Goal: Communication & Community: Answer question/provide support

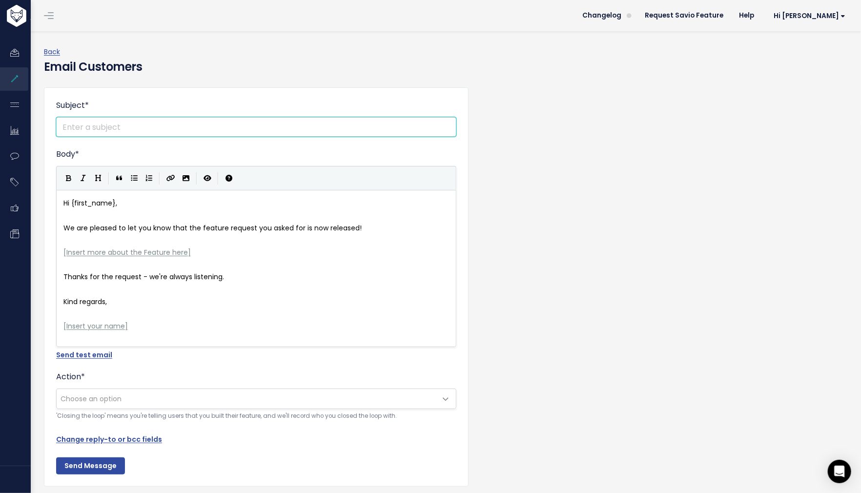
click at [288, 117] on input "Subject *" at bounding box center [256, 127] width 400 height 20
type input "Thanks for your feedback - your request is available in Cubiko"
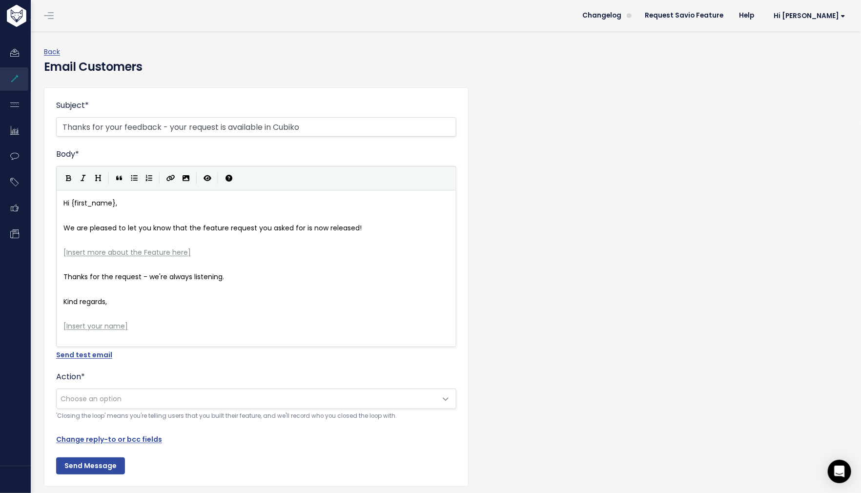
drag, startPoint x: 366, startPoint y: 230, endPoint x: 346, endPoint y: 231, distance: 19.5
click at [365, 230] on pre "We are pleased to let you know that the feature request you asked for is now re…" at bounding box center [261, 228] width 398 height 12
type textarea "[Insert more about the Feature here]"
drag, startPoint x: 185, startPoint y: 253, endPoint x: 54, endPoint y: 250, distance: 131.4
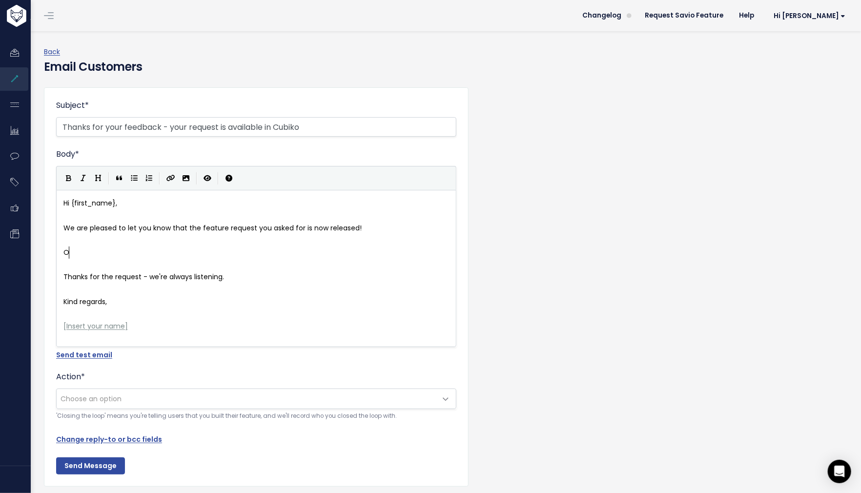
scroll to position [1, 0]
type textarea "Our wonderful CS"
type textarea "cvus"
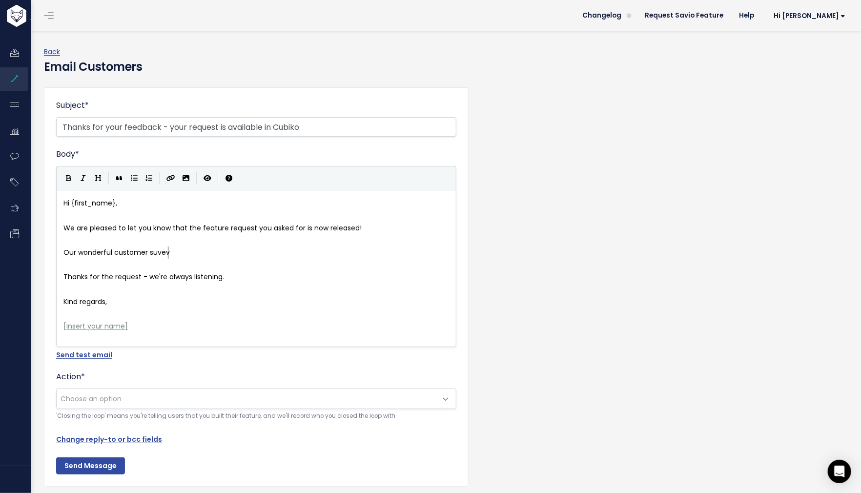
type textarea "ustomer suvevs"
type textarea "ccess team and"
type textarea "have compule"
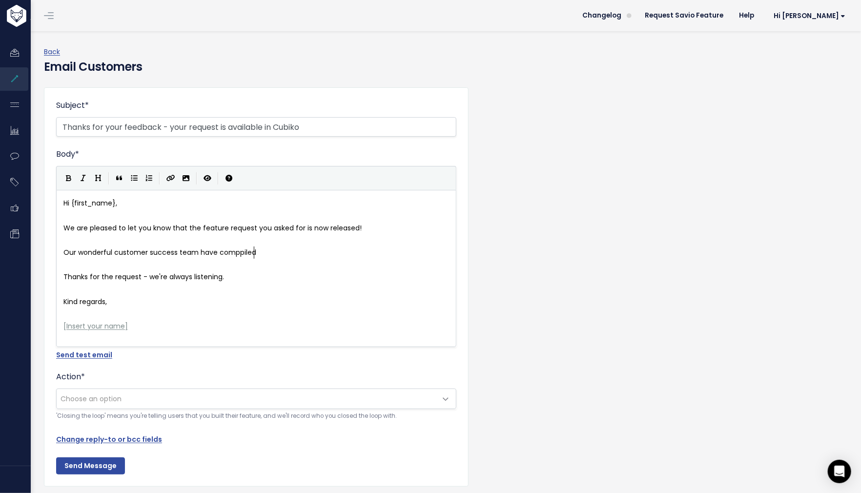
type textarea "piled"
type textarea "iled all the fin"
type textarea "information you will need to learn ore a"
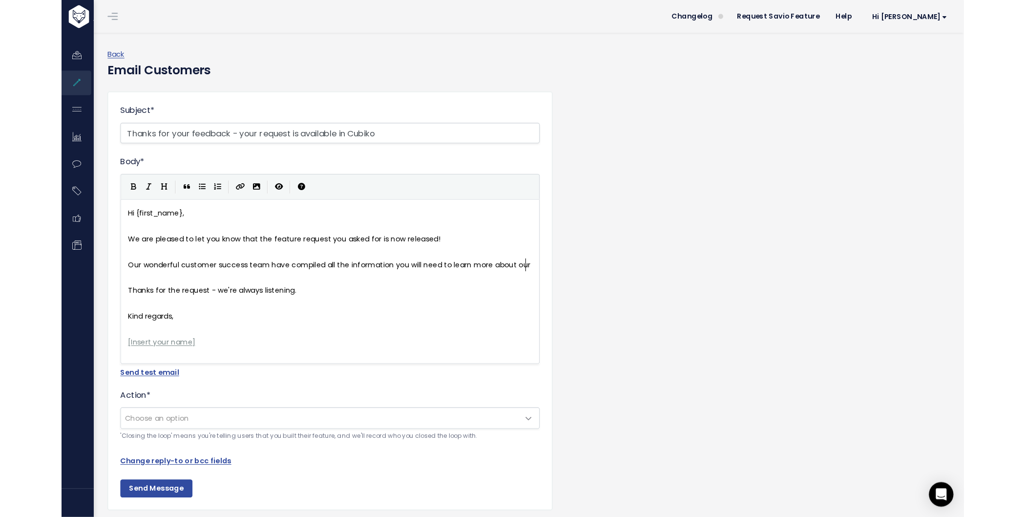
scroll to position [3, 54]
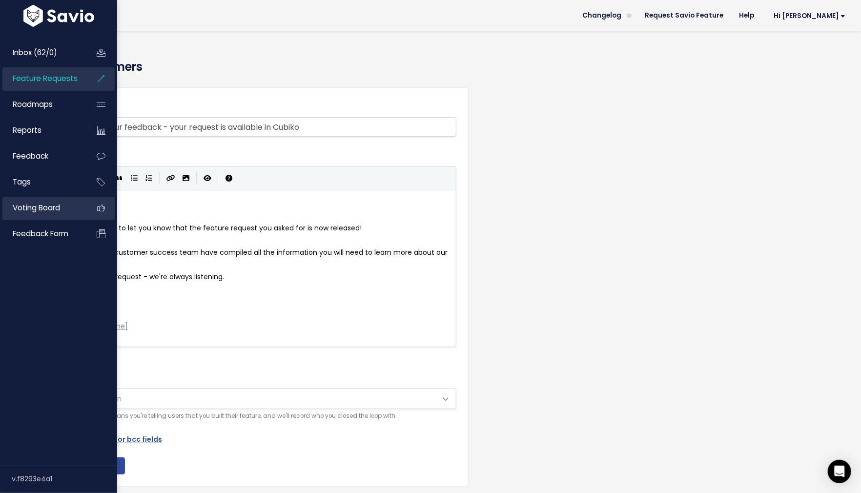
type textarea "more about our"
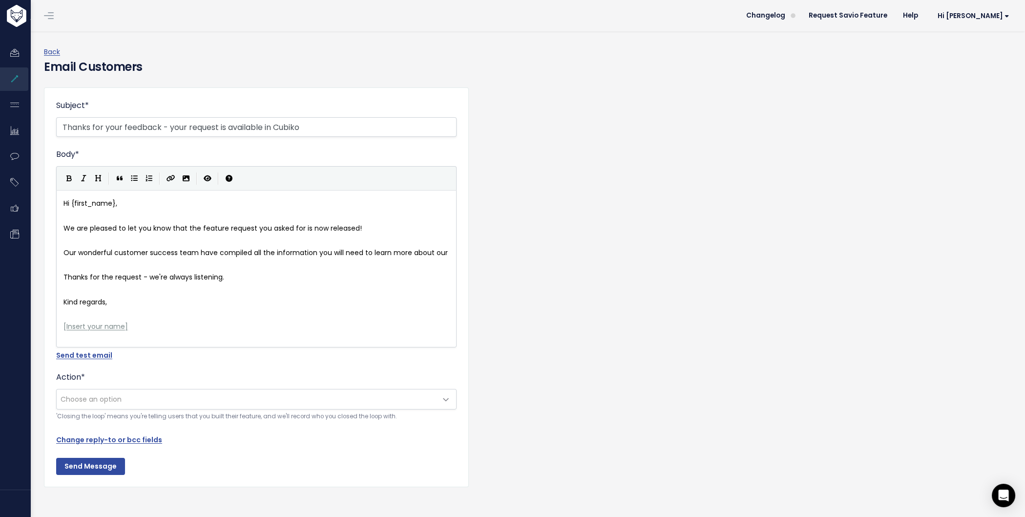
click at [366, 225] on pre "We are pleased to let you know that the feature request you asked for is now re…" at bounding box center [261, 228] width 398 height 12
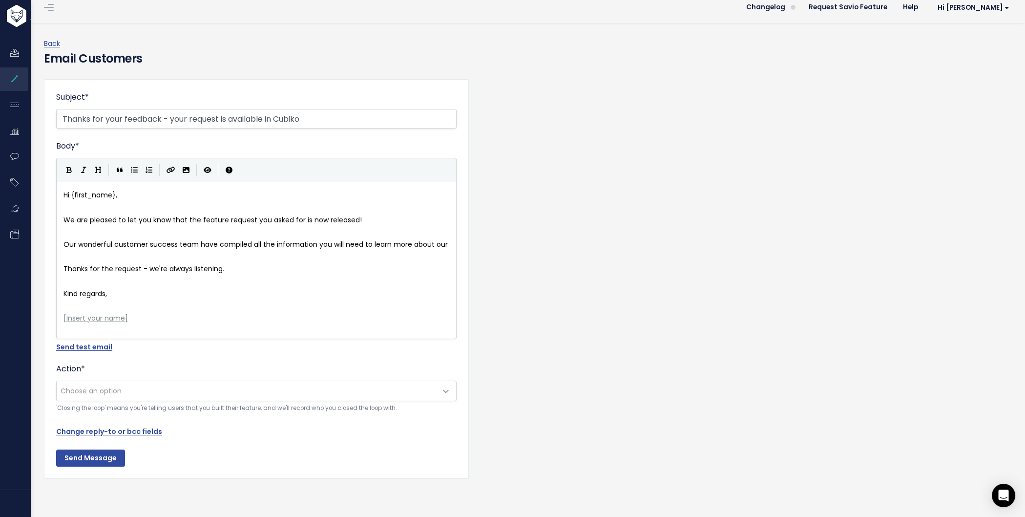
click at [447, 238] on pre "Our wonderful customer success team have compiled all the information you will …" at bounding box center [261, 244] width 398 height 12
type textarea "[MEDICAL_DATA] patyien"
type textarea "iet"
type textarea "nt managemet das"
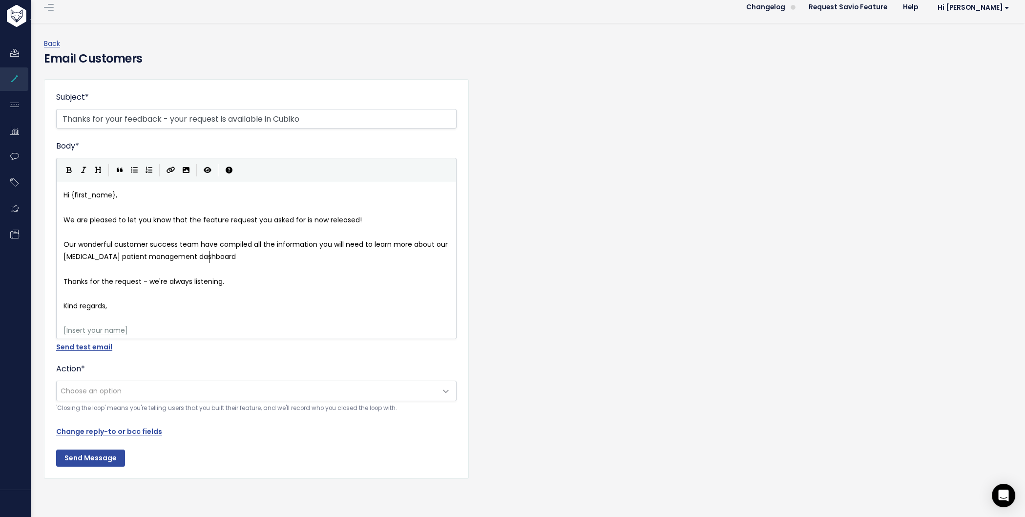
scroll to position [3, 45]
type textarea "nt dashboard."
type textarea "here. Alternativeky, you"
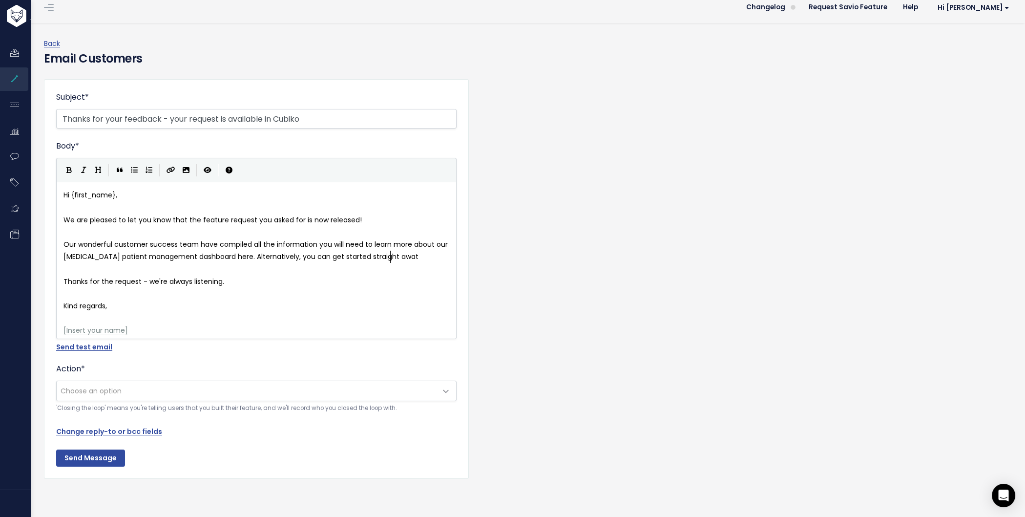
type textarea "ly, you can get started straight awat"
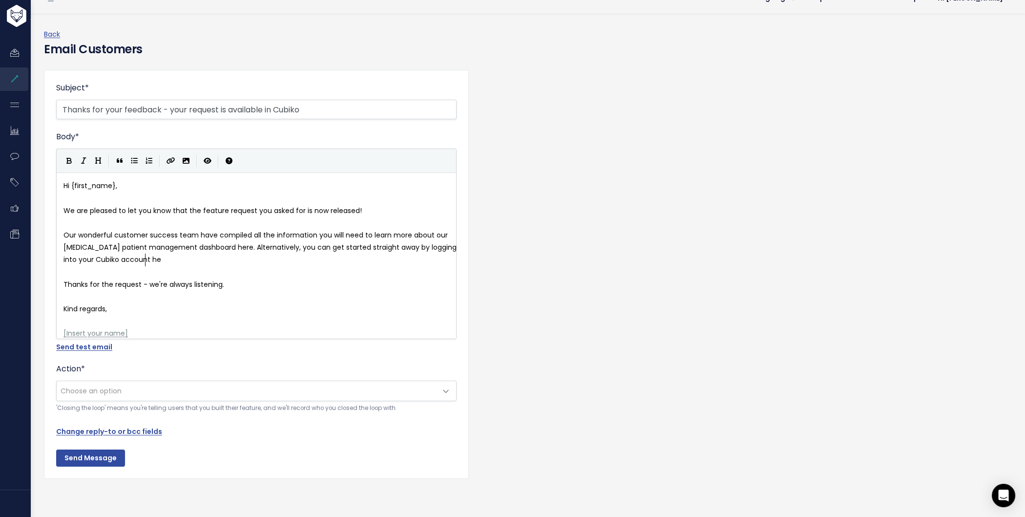
type textarea "y by logging into your Cubiko account here"
type textarea "and viewieng tour"
type textarea "wing ou"
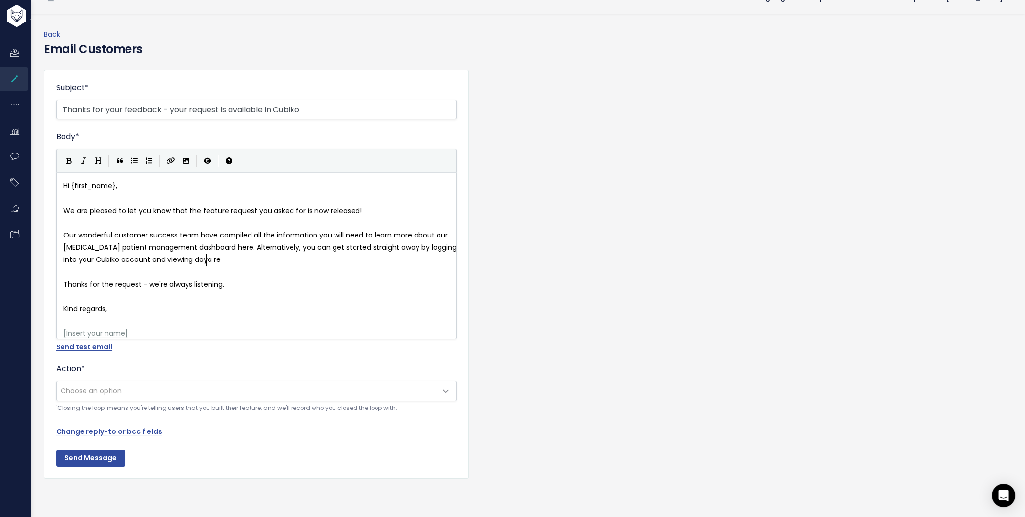
type textarea "daya rel"
type textarea "ta relating to your diabetic patients."
drag, startPoint x: 135, startPoint y: 317, endPoint x: 62, endPoint y: 314, distance: 73.8
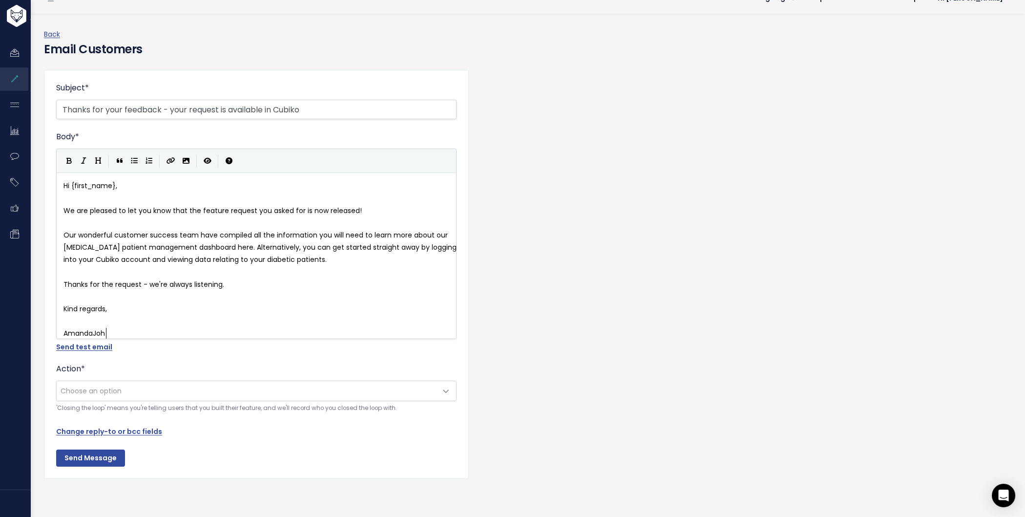
scroll to position [3, 45]
type textarea "AmandaJohn"
type textarea "Johnsopn"
type textarea "n"
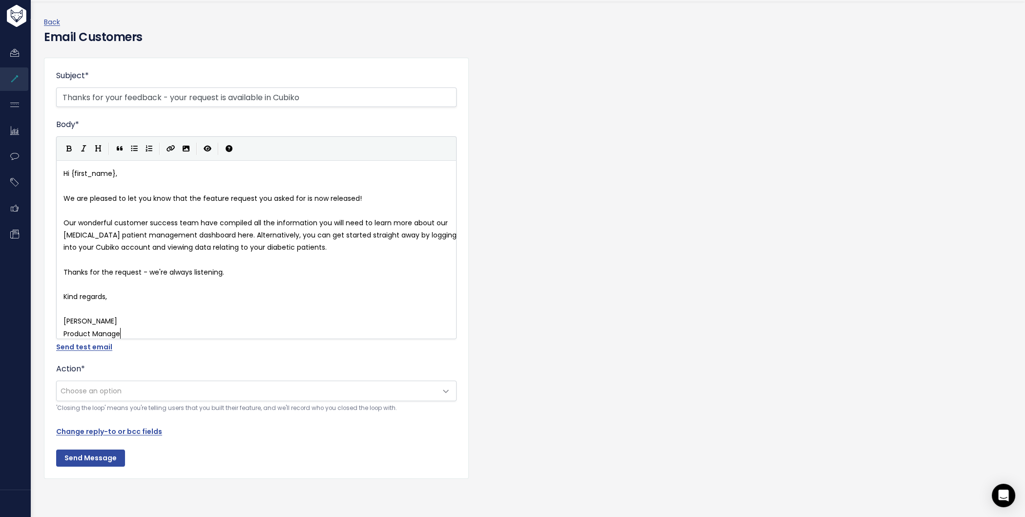
type textarea "Product Manager"
drag, startPoint x: 222, startPoint y: 232, endPoint x: 208, endPoint y: 232, distance: 13.7
type textarea "her"
type textarea "here"
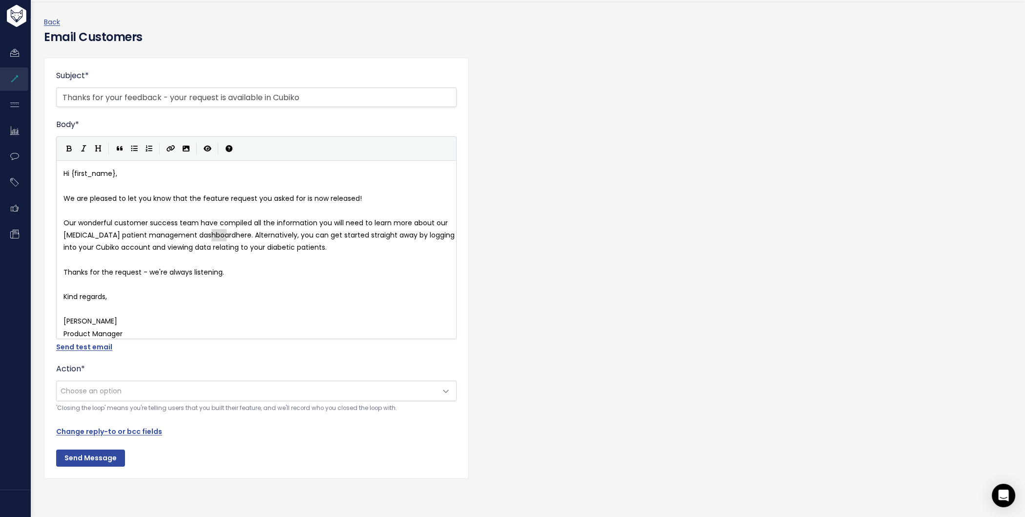
drag, startPoint x: 210, startPoint y: 232, endPoint x: 226, endPoint y: 229, distance: 15.5
click at [172, 147] on icon "Create Link" at bounding box center [171, 148] width 9 height 7
paste textarea
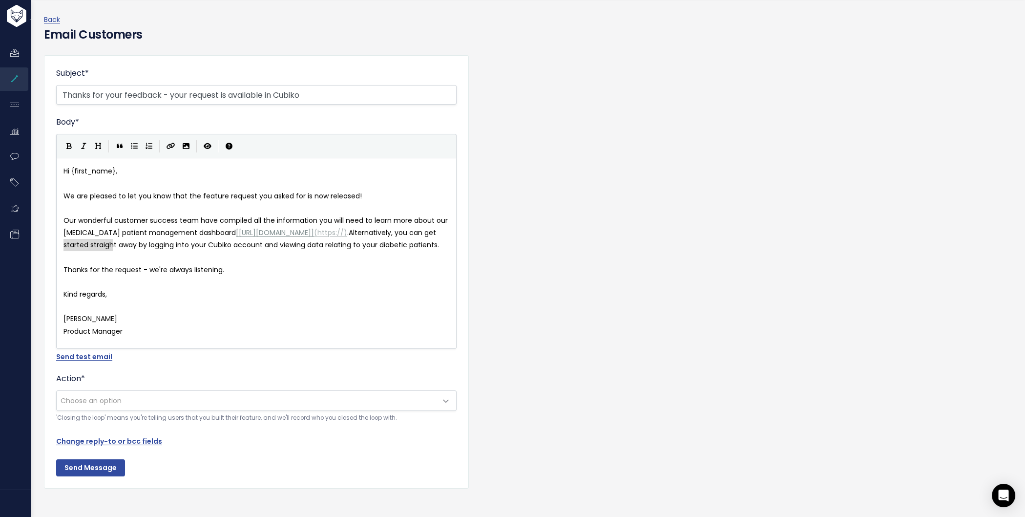
drag, startPoint x: 110, startPoint y: 244, endPoint x: 59, endPoint y: 245, distance: 51.8
type textarea "Y"
type textarea "logging into your Cubiko account"
drag, startPoint x: 176, startPoint y: 245, endPoint x: 290, endPoint y: 245, distance: 113.8
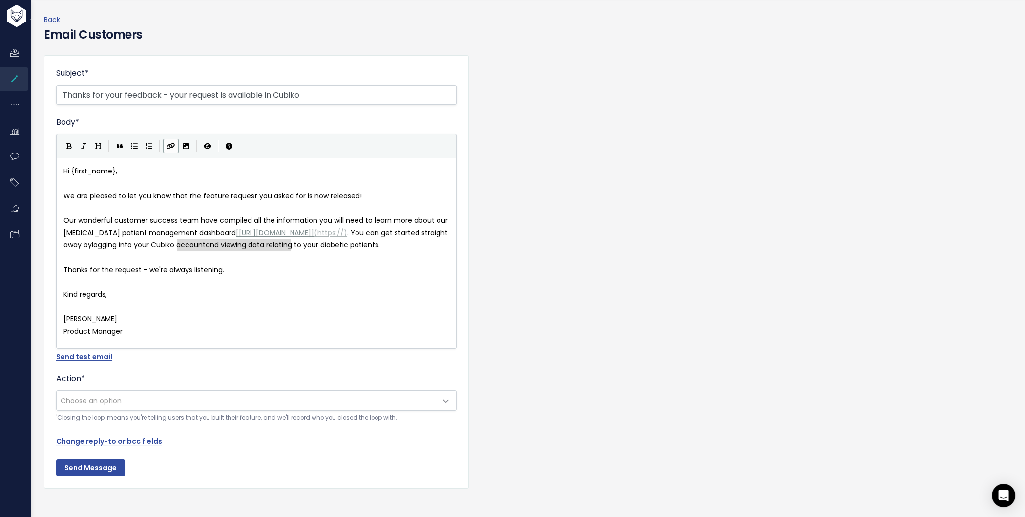
click at [171, 146] on icon "Create Link" at bounding box center [171, 146] width 9 height 7
click at [245, 246] on span ")" at bounding box center [242, 245] width 3 height 10
drag, startPoint x: 176, startPoint y: 244, endPoint x: 296, endPoint y: 245, distance: 120.1
click at [168, 146] on icon "Create Link" at bounding box center [171, 146] width 9 height 7
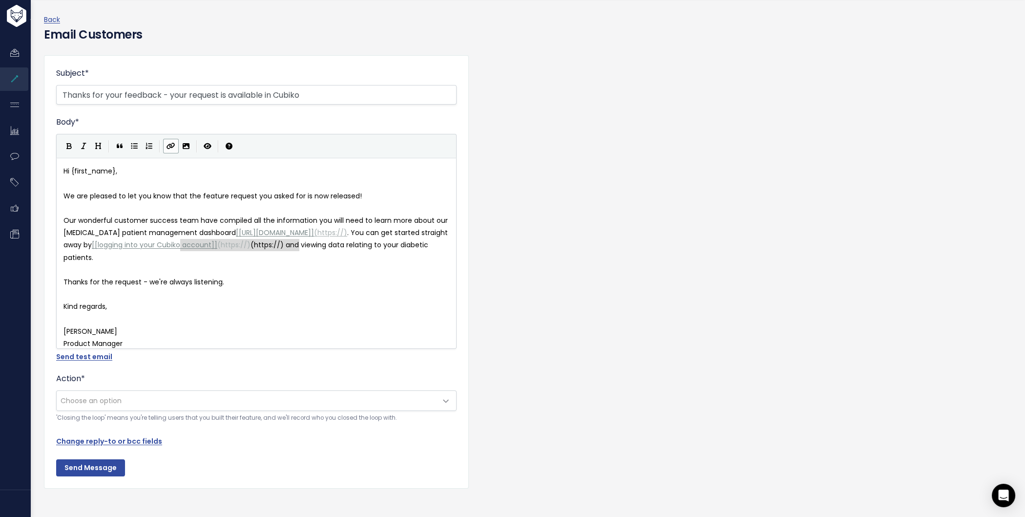
click at [168, 146] on icon "Create Link" at bounding box center [171, 146] width 9 height 7
type textarea "ogging into your Cubiko account an"
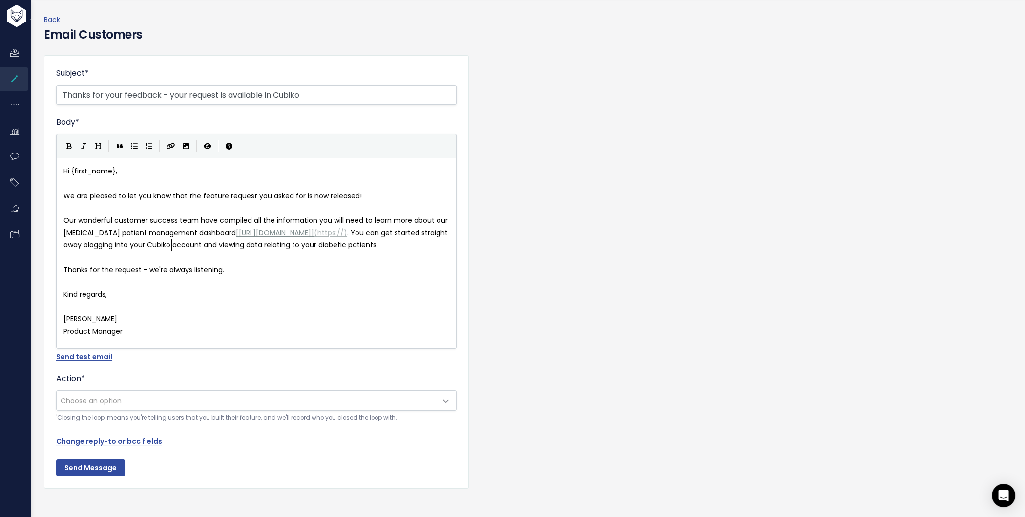
drag, startPoint x: 170, startPoint y: 243, endPoint x: 176, endPoint y: 243, distance: 5.9
type textarea "y"
drag, startPoint x: 290, startPoint y: 244, endPoint x: 176, endPoint y: 246, distance: 114.3
type textarea "logging into your Cubiko account"
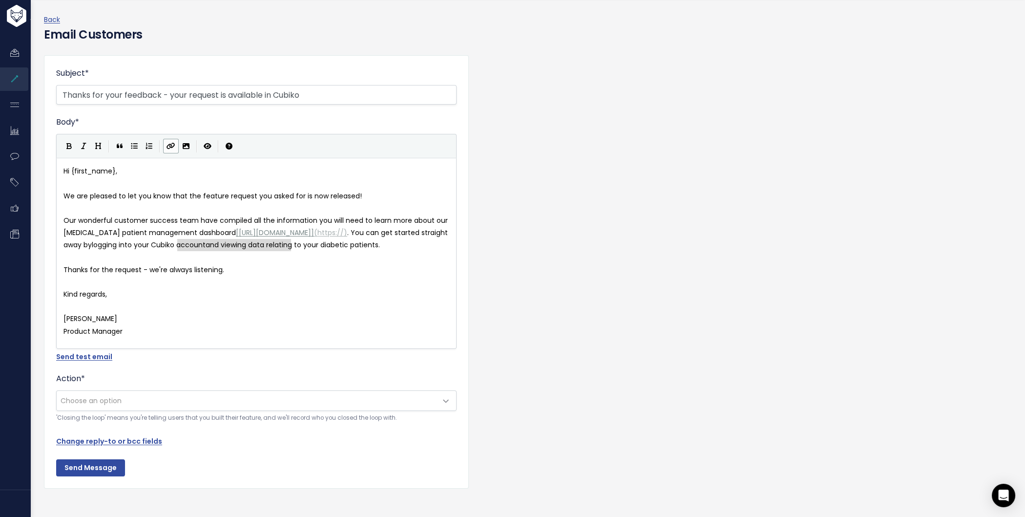
click at [168, 149] on button "Create Link" at bounding box center [171, 146] width 16 height 15
type textarea ":"
paste textarea
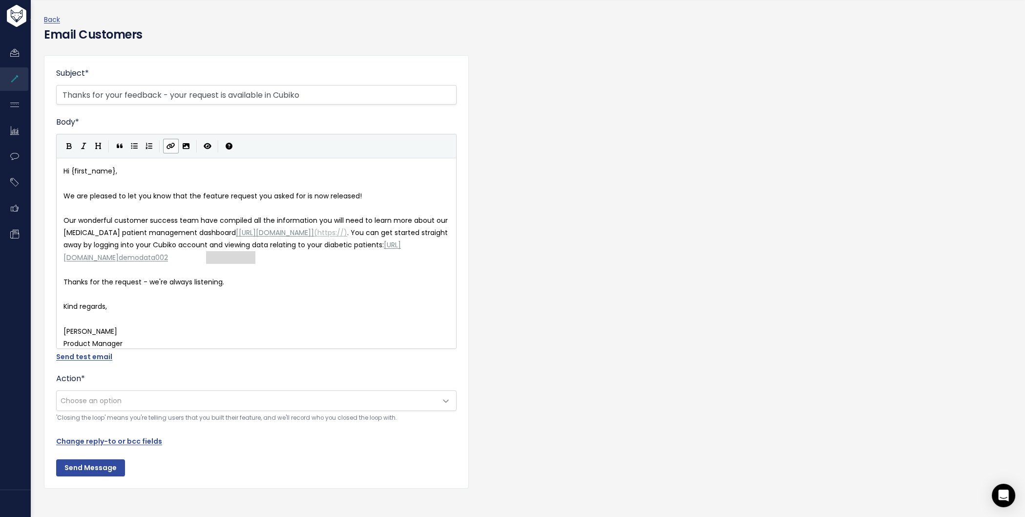
drag, startPoint x: 252, startPoint y: 258, endPoint x: 206, endPoint y: 258, distance: 46.4
type textarea "_last"
click at [249, 262] on pre "Our wonderful customer success team have compiled all the information you will …" at bounding box center [261, 238] width 398 height 49
click at [252, 279] on pre "Thanks for the request - we're always listening." at bounding box center [261, 282] width 398 height 12
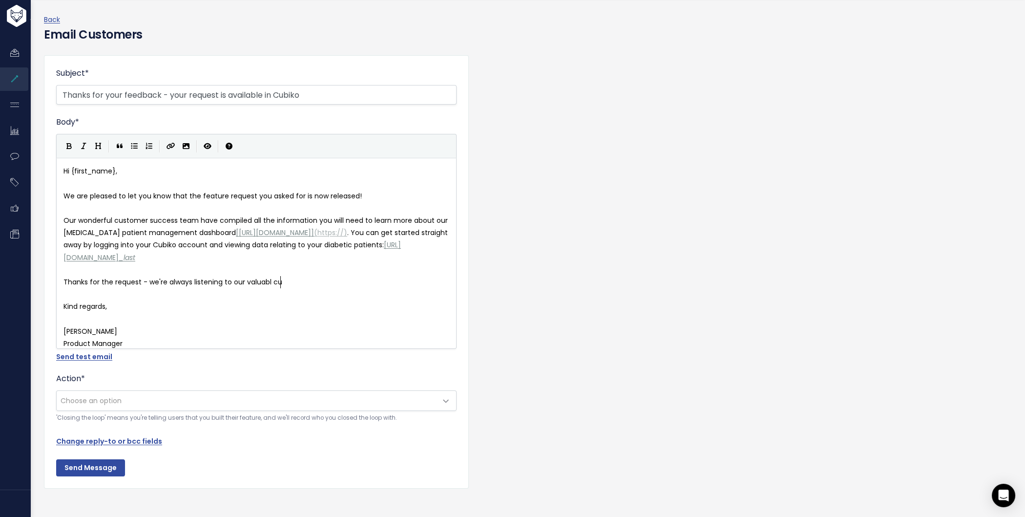
type textarea "to our valuabl cus"
type textarea "e cs"
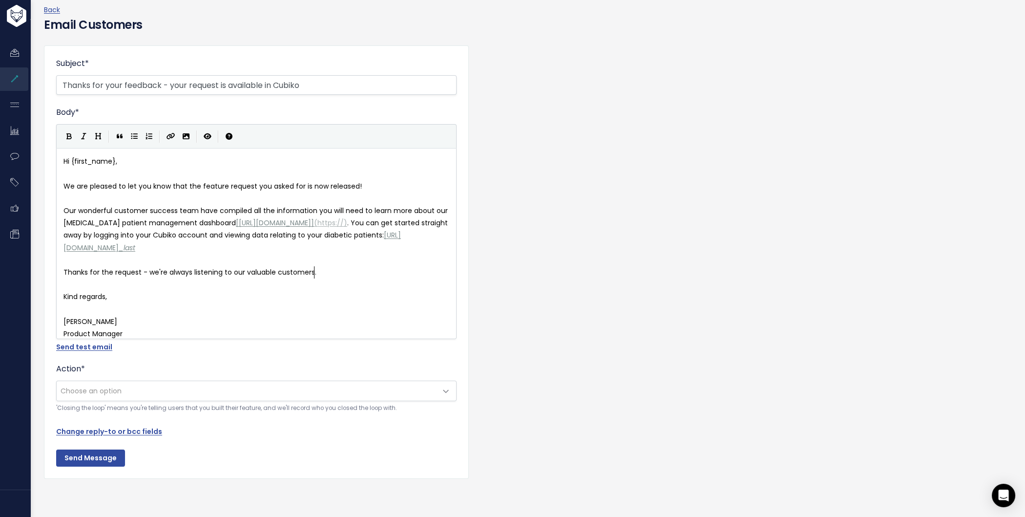
scroll to position [57, 0]
type textarea "ustomers."
click at [95, 342] on link "Send test email" at bounding box center [84, 347] width 56 height 10
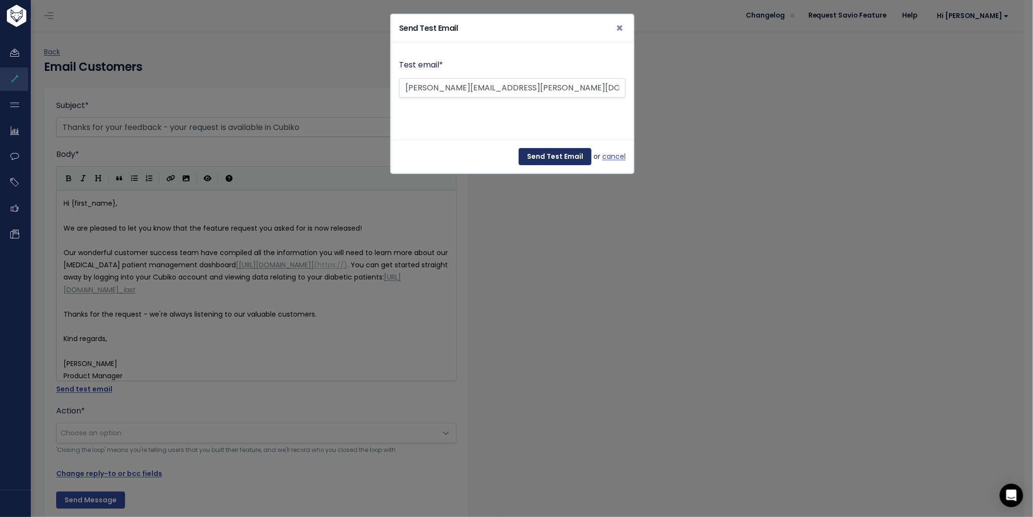
click at [540, 158] on input "Send Test Email" at bounding box center [555, 157] width 73 height 18
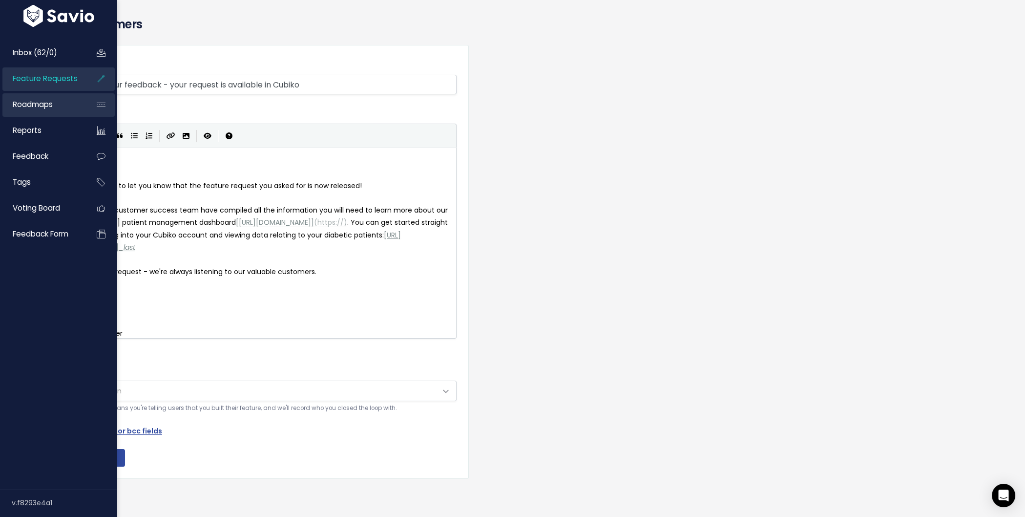
scroll to position [113, 0]
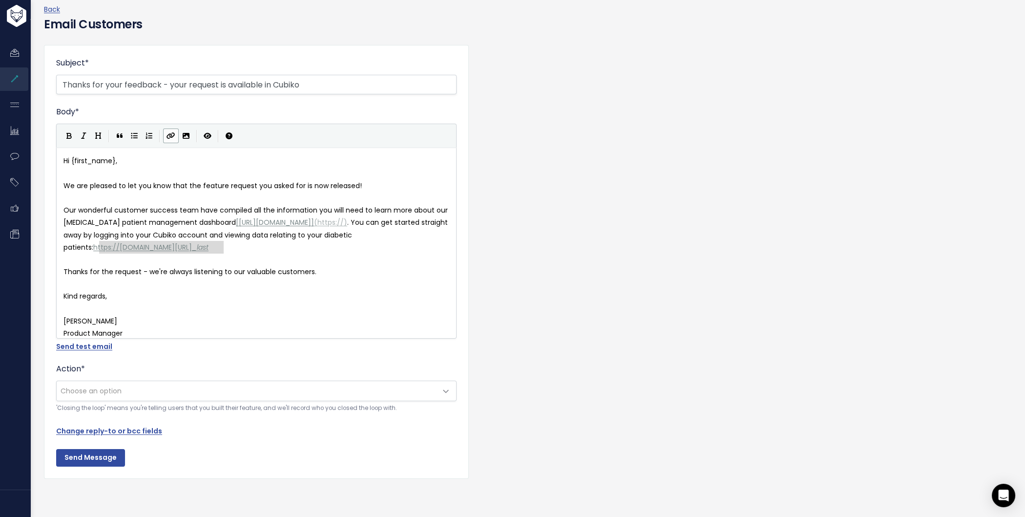
type textarea "[URL][DOMAIN_NAME]"
drag, startPoint x: 221, startPoint y: 234, endPoint x: 96, endPoint y: 234, distance: 125.5
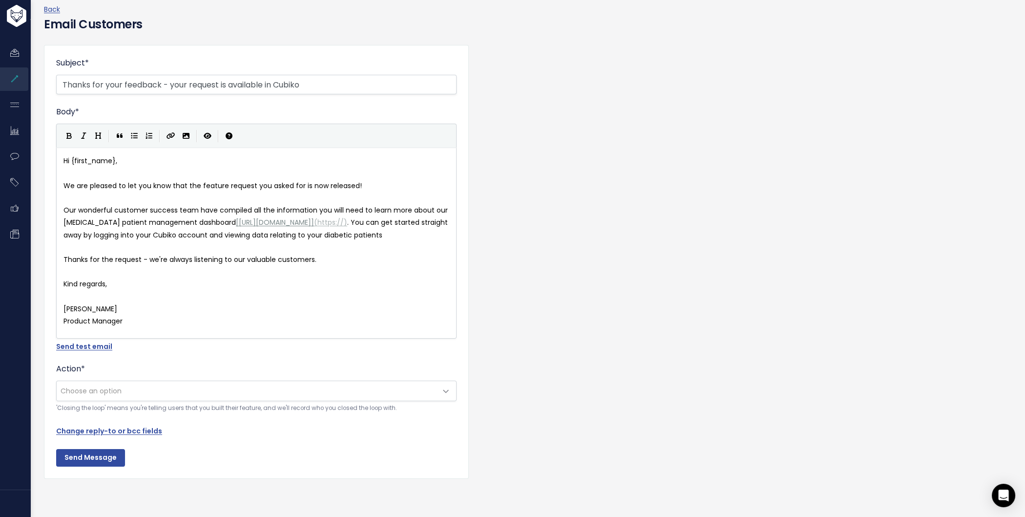
type textarea "."
drag, startPoint x: 177, startPoint y: 219, endPoint x: 292, endPoint y: 219, distance: 114.8
type textarea "logging into your Cubiko account"
click at [170, 132] on icon "Create Link" at bounding box center [171, 135] width 9 height 7
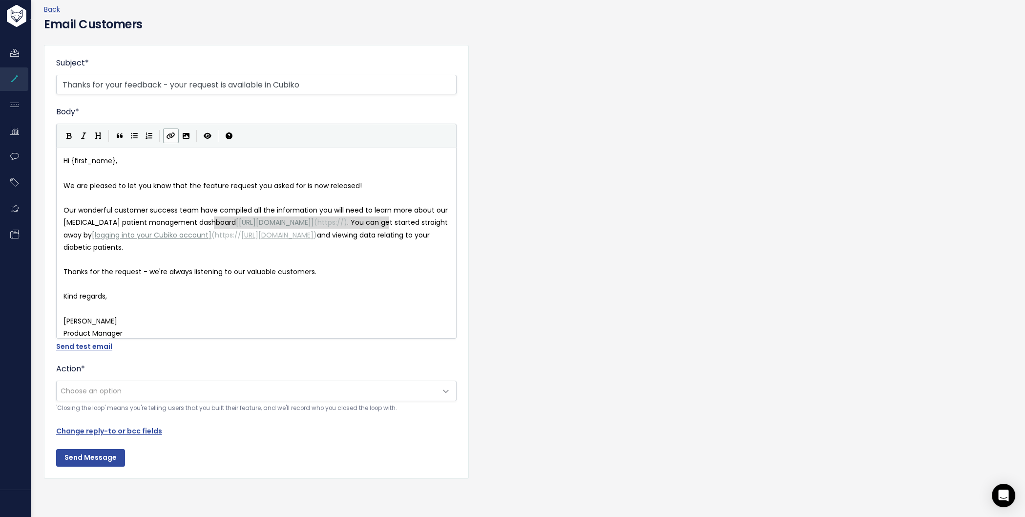
type textarea "[[URL][DOMAIN_NAME]]"
drag, startPoint x: 388, startPoint y: 210, endPoint x: 210, endPoint y: 204, distance: 177.8
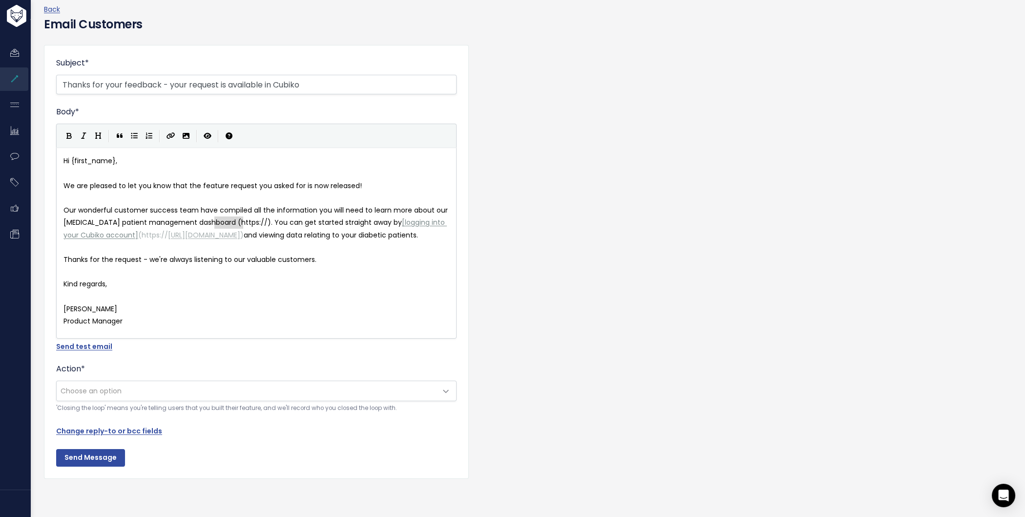
type textarea "(https://)"
drag, startPoint x: 242, startPoint y: 208, endPoint x: 213, endPoint y: 206, distance: 28.8
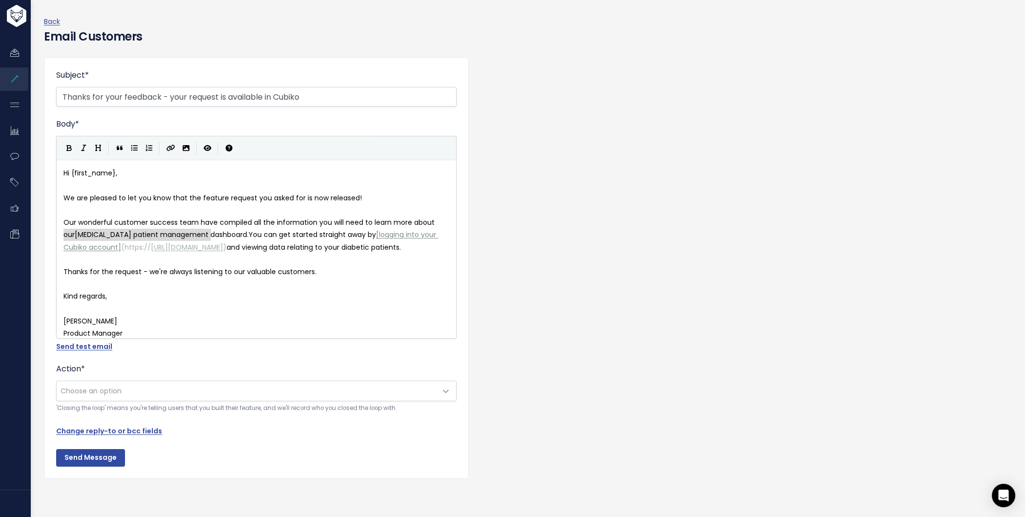
drag, startPoint x: 63, startPoint y: 220, endPoint x: 210, endPoint y: 216, distance: 146.1
type textarea "[MEDICAL_DATA] patient management dashboard."
click at [171, 145] on icon "Create Link" at bounding box center [171, 148] width 9 height 7
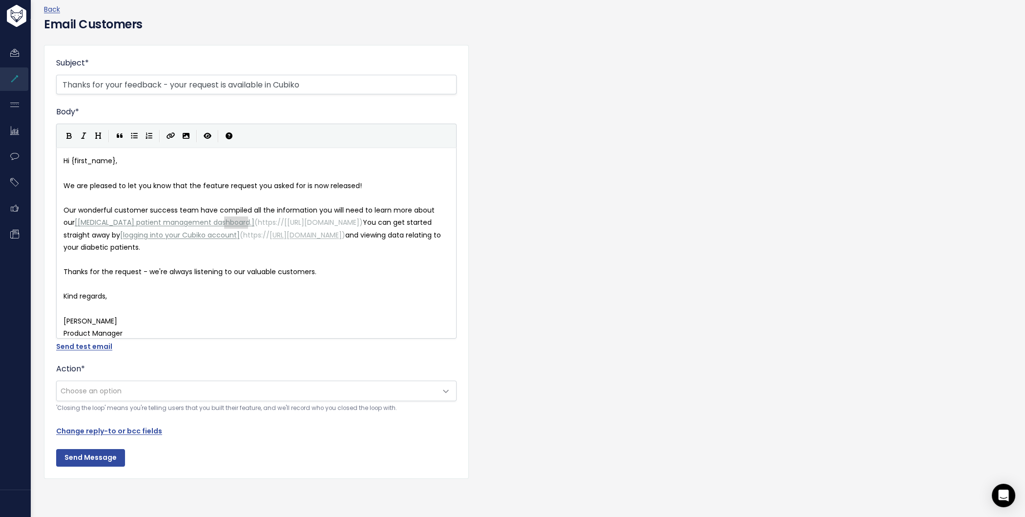
type textarea "https://["
drag, startPoint x: 248, startPoint y: 219, endPoint x: 218, endPoint y: 218, distance: 29.8
click at [286, 246] on pre "Our wonderful customer success team have compiled all the information you will …" at bounding box center [261, 228] width 398 height 49
click at [92, 351] on link "Send test email" at bounding box center [84, 346] width 56 height 10
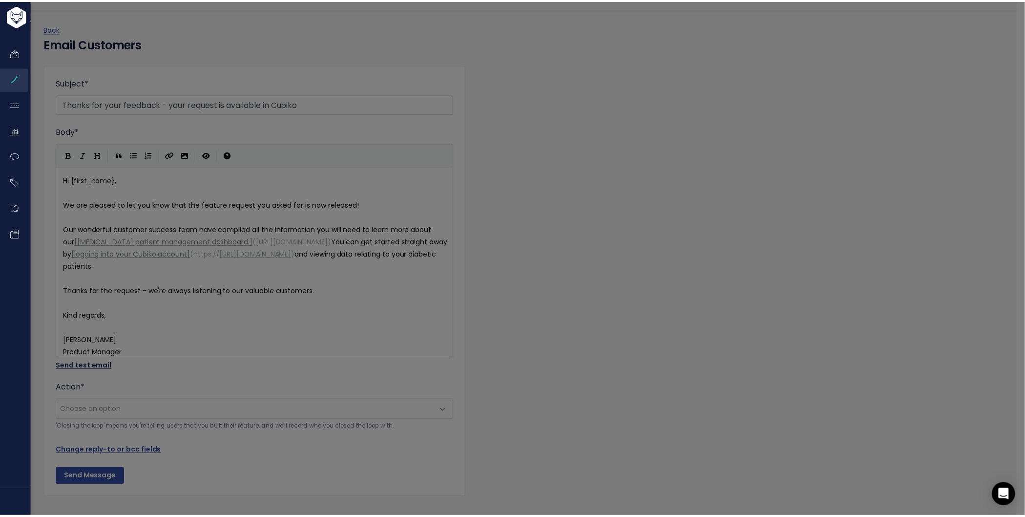
scroll to position [0, 0]
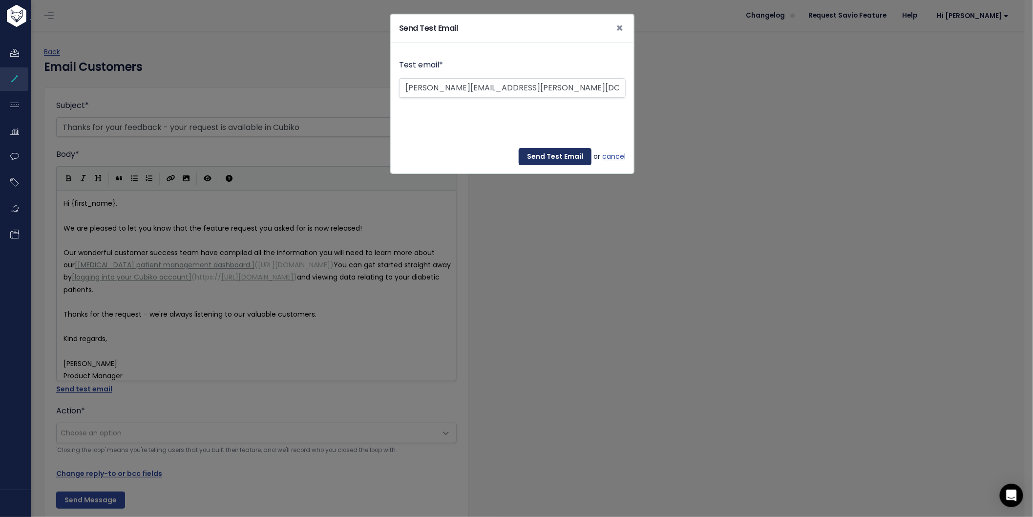
click at [545, 154] on input "Send Test Email" at bounding box center [555, 157] width 73 height 18
